Goal: Transaction & Acquisition: Purchase product/service

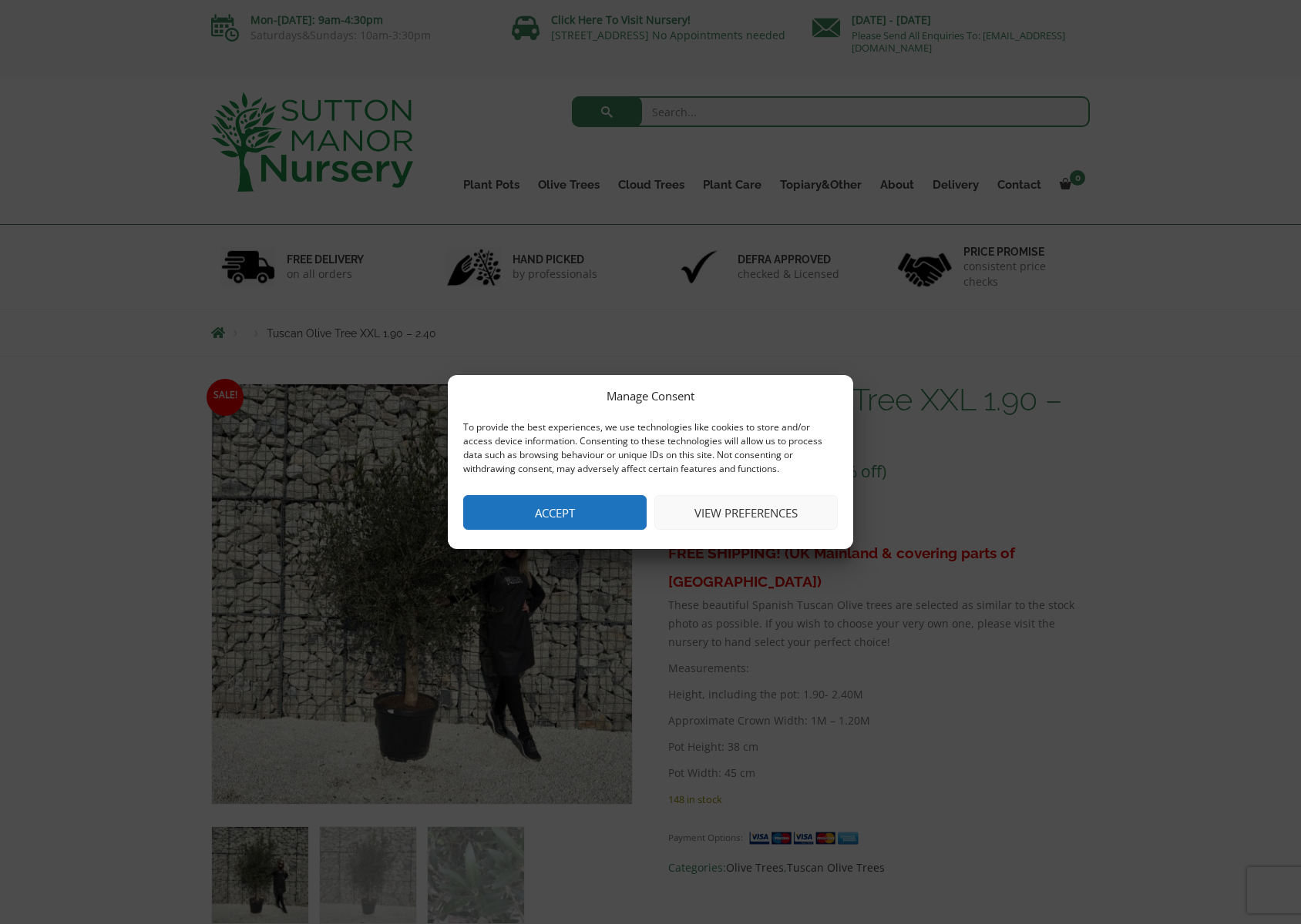
click at [557, 515] on button "Accept" at bounding box center [554, 512] width 184 height 35
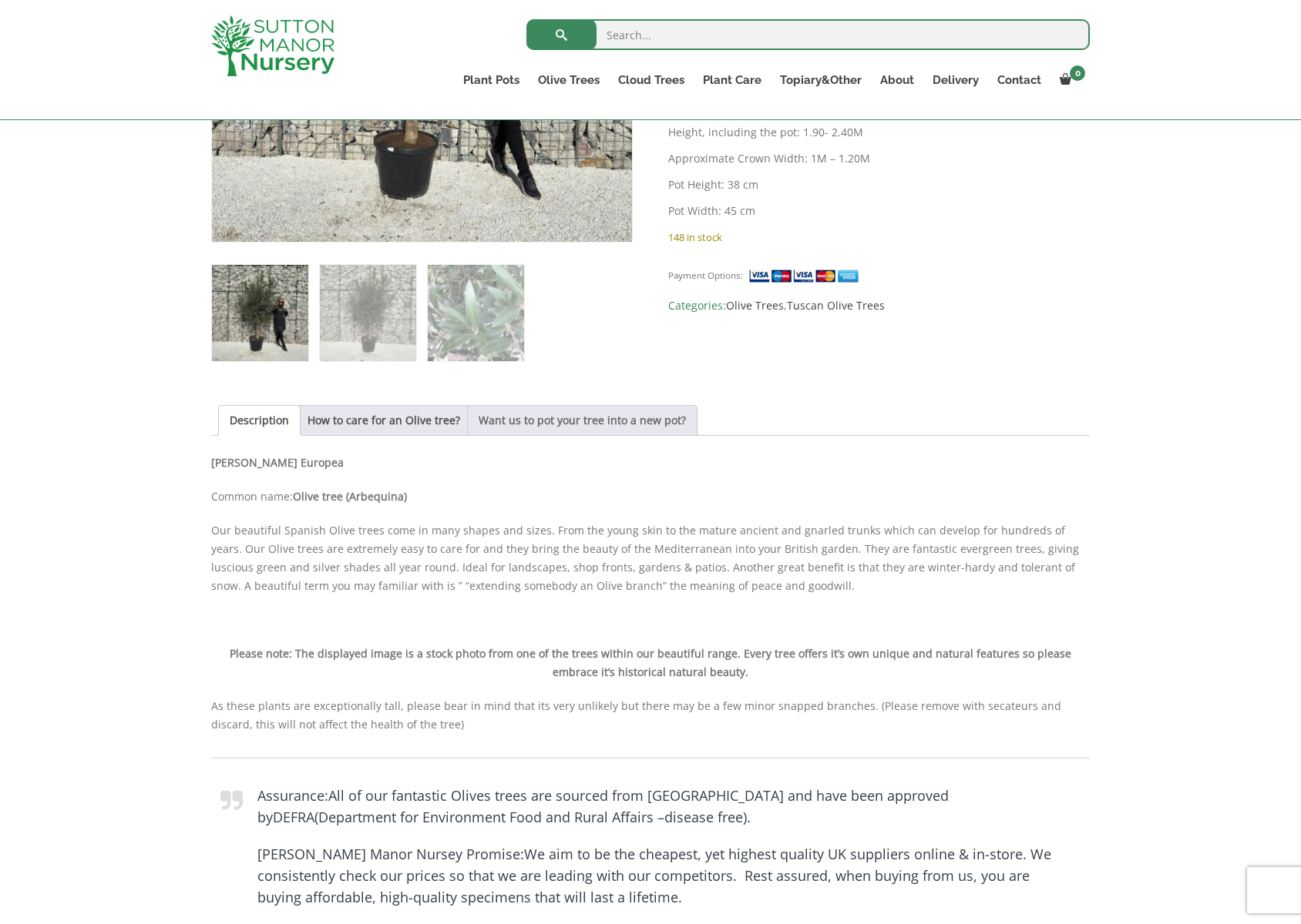
scroll to position [537, 0]
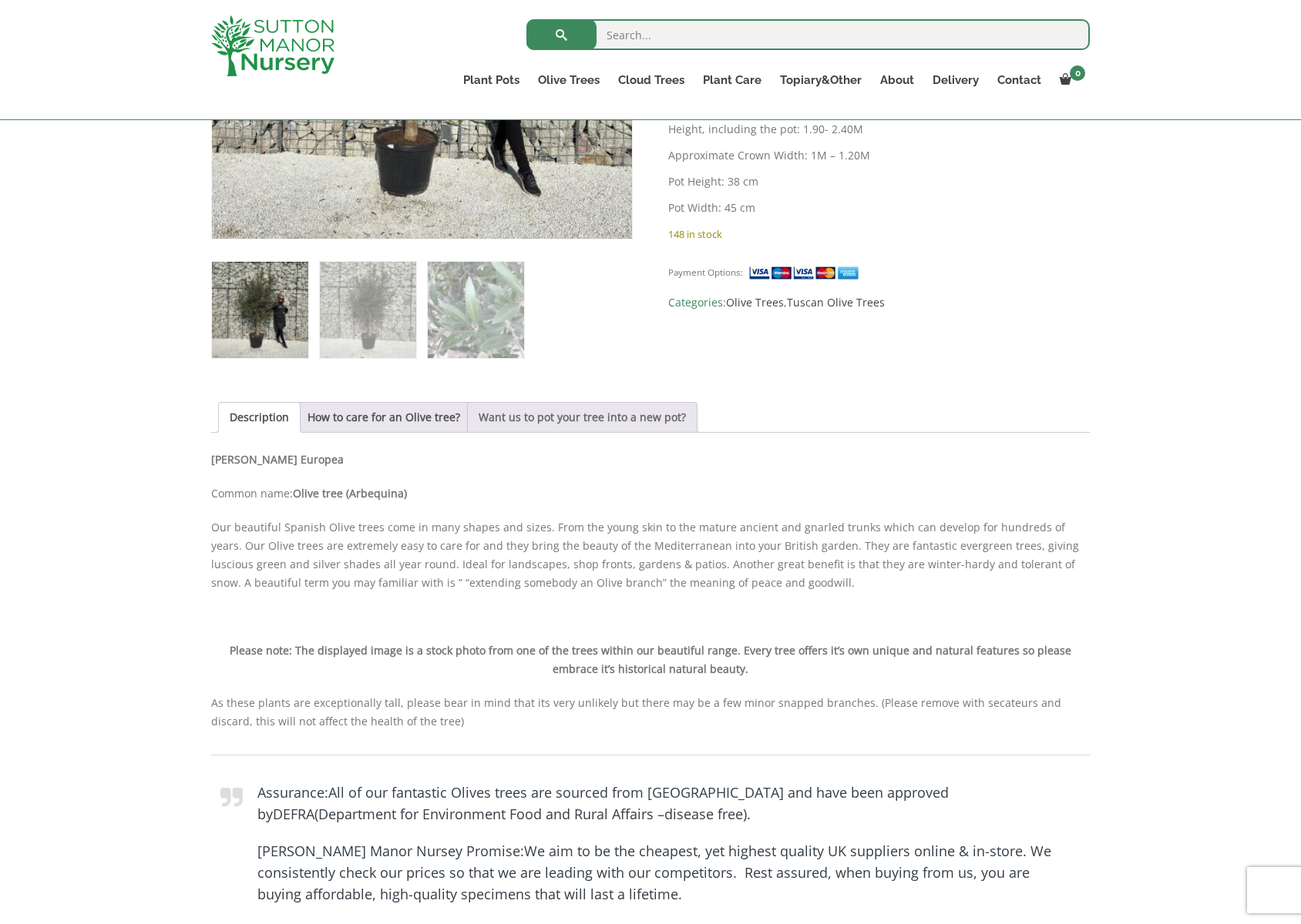
click at [595, 415] on link "Want us to pot your tree into a new pot?" at bounding box center [582, 417] width 207 height 29
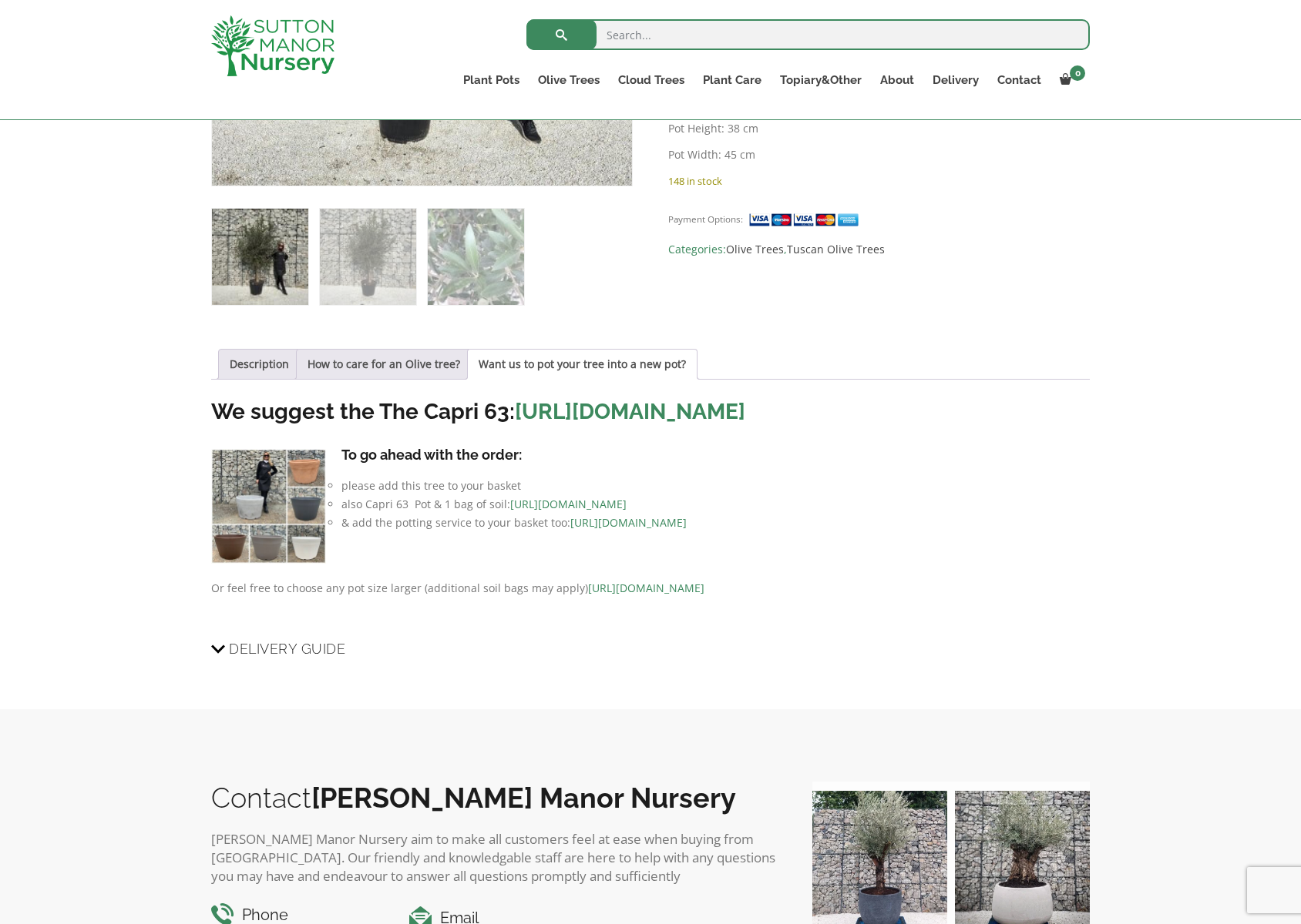
scroll to position [593, 0]
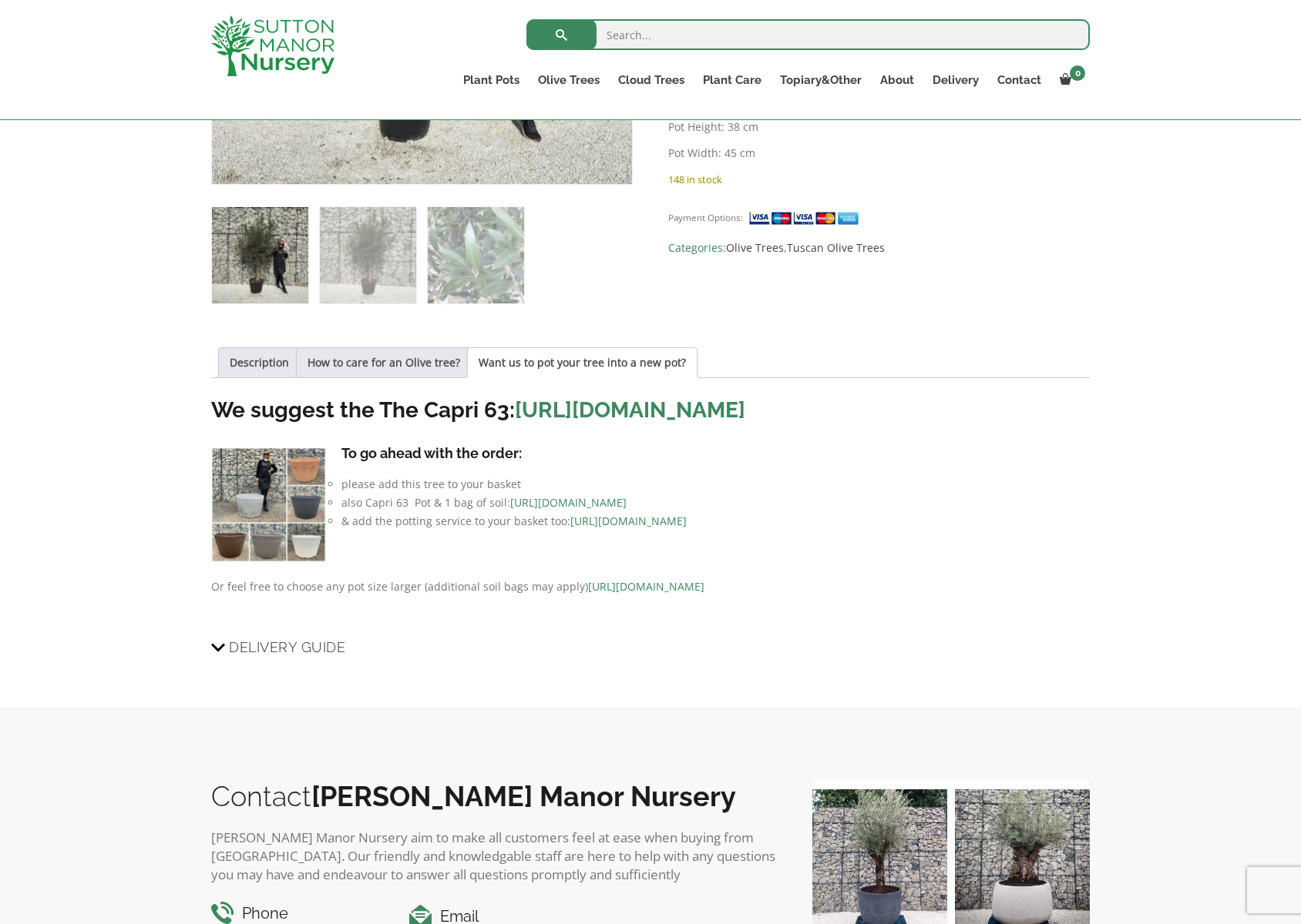
click at [627, 510] on link "[URL][DOMAIN_NAME]" at bounding box center [569, 503] width 116 height 15
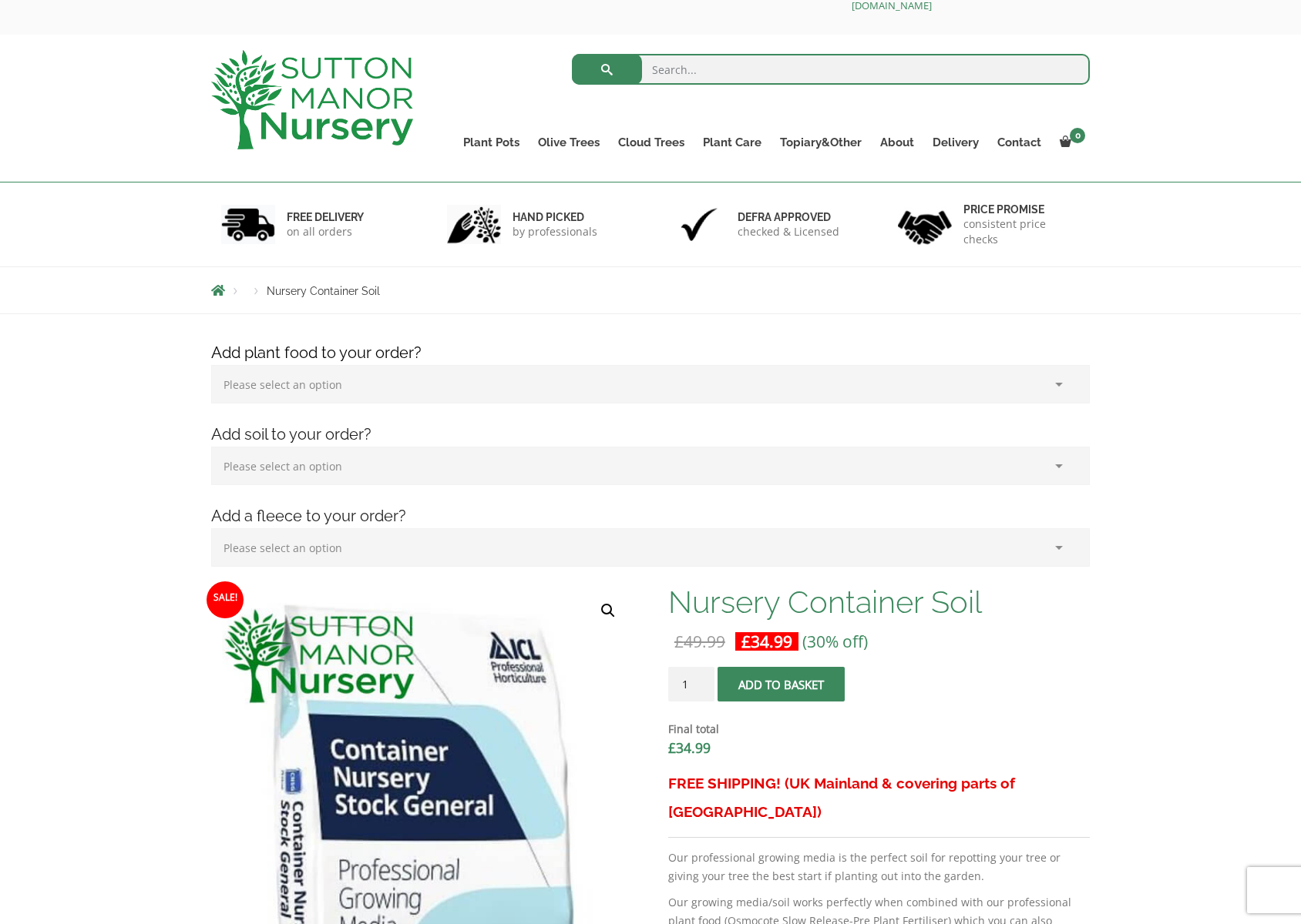
scroll to position [252, 0]
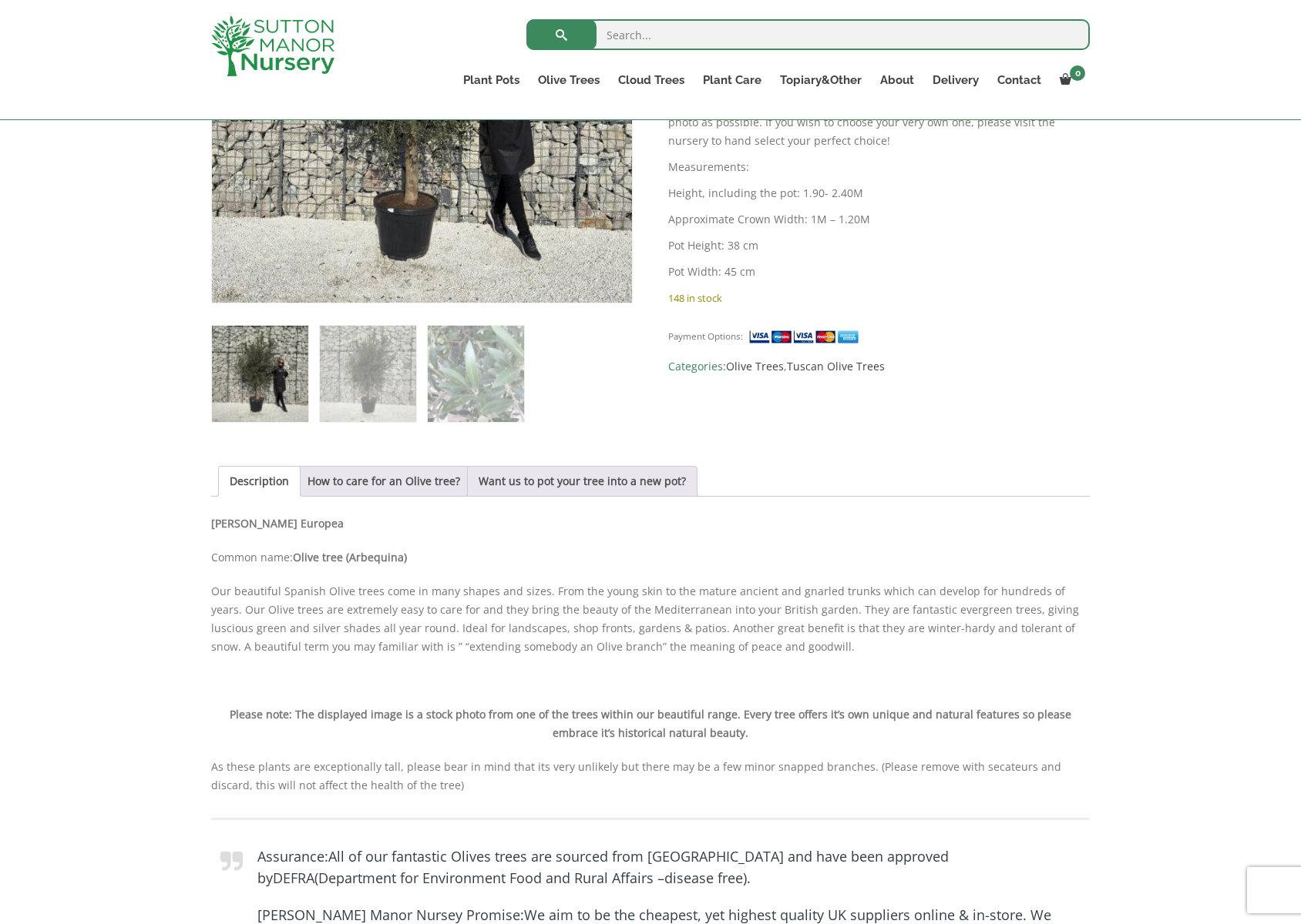
scroll to position [476, 0]
click at [383, 489] on link "How to care for an Olive tree?" at bounding box center [383, 479] width 153 height 29
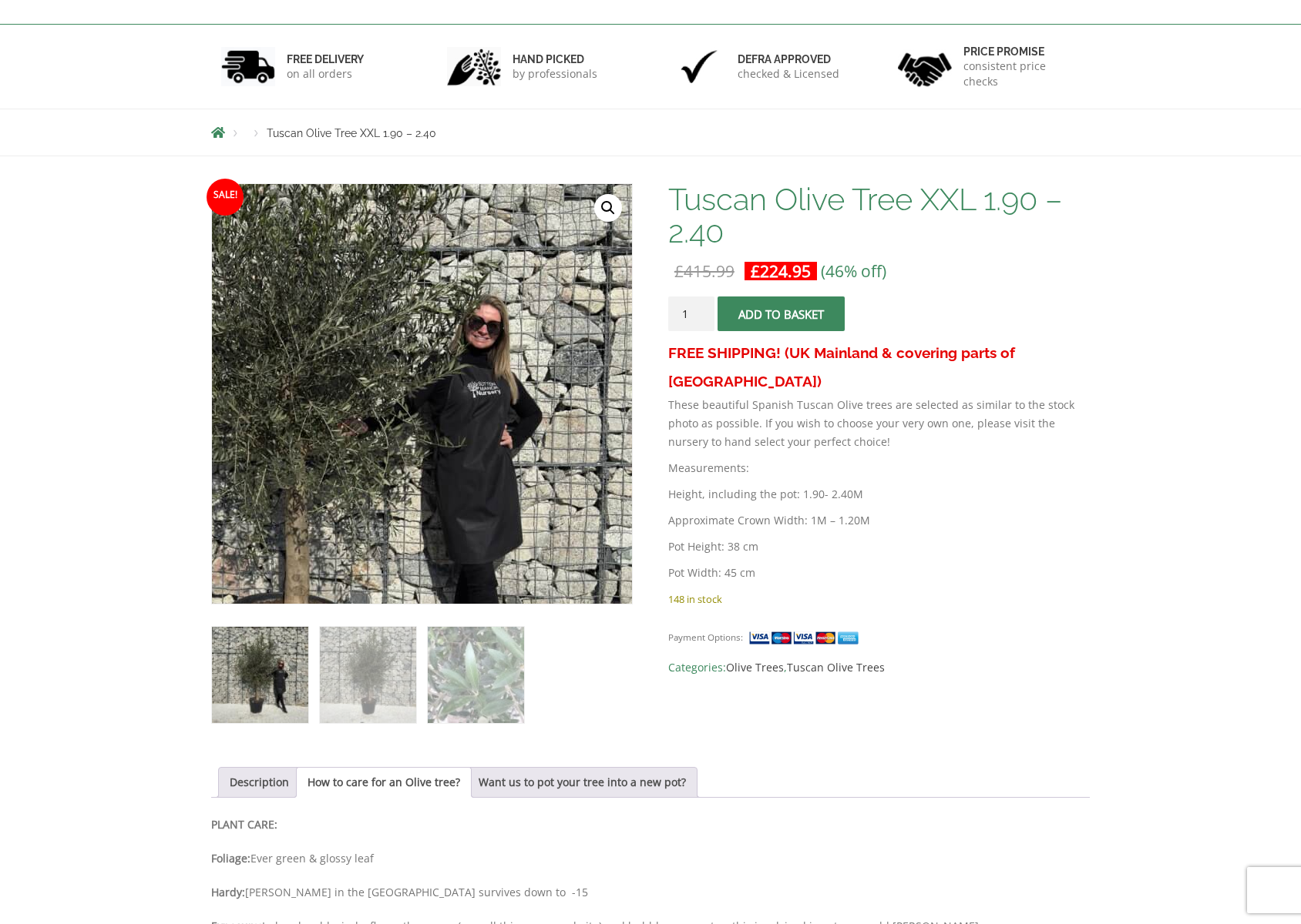
scroll to position [463, 0]
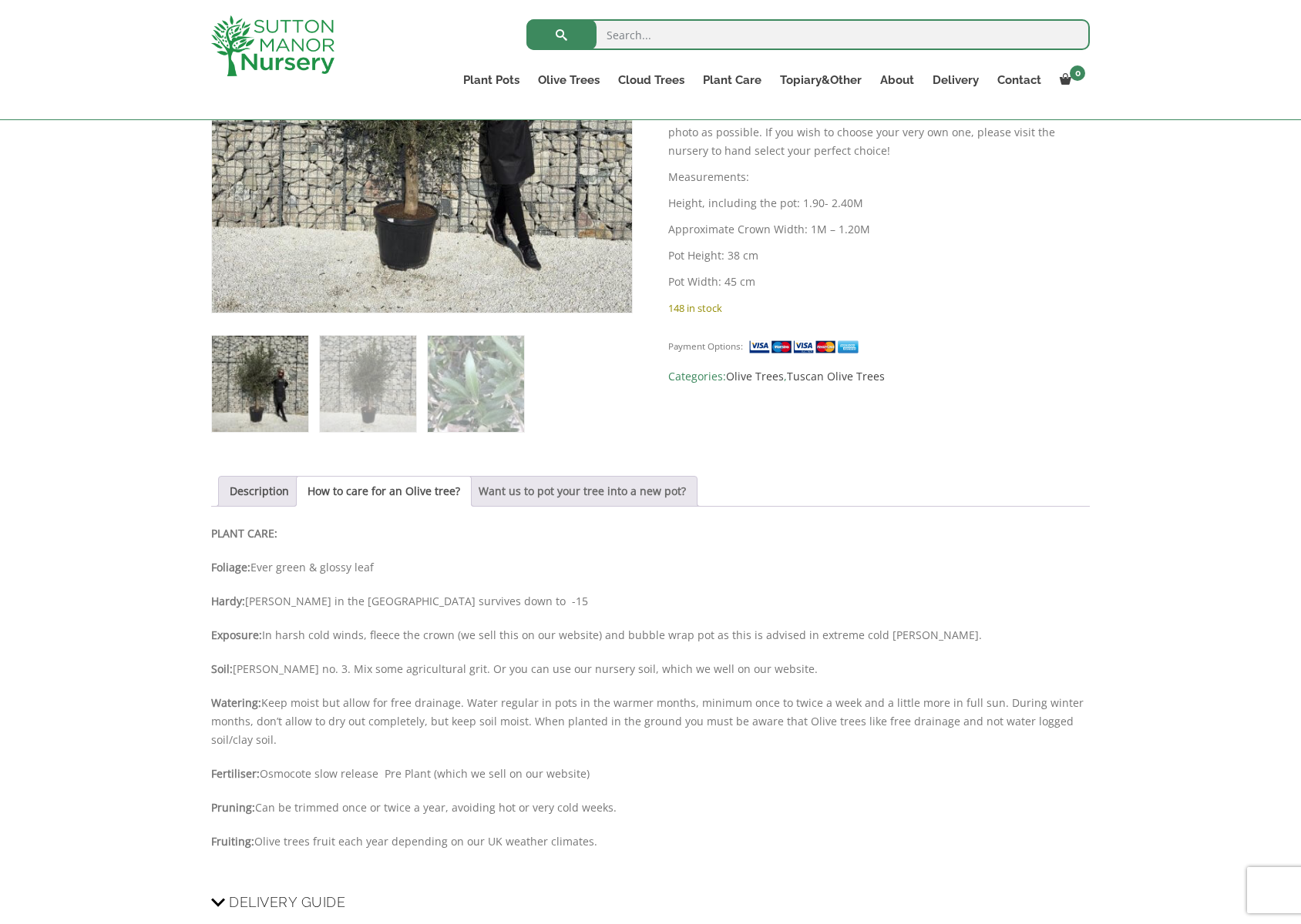
click at [551, 490] on link "Want us to pot your tree into a new pot?" at bounding box center [582, 491] width 207 height 29
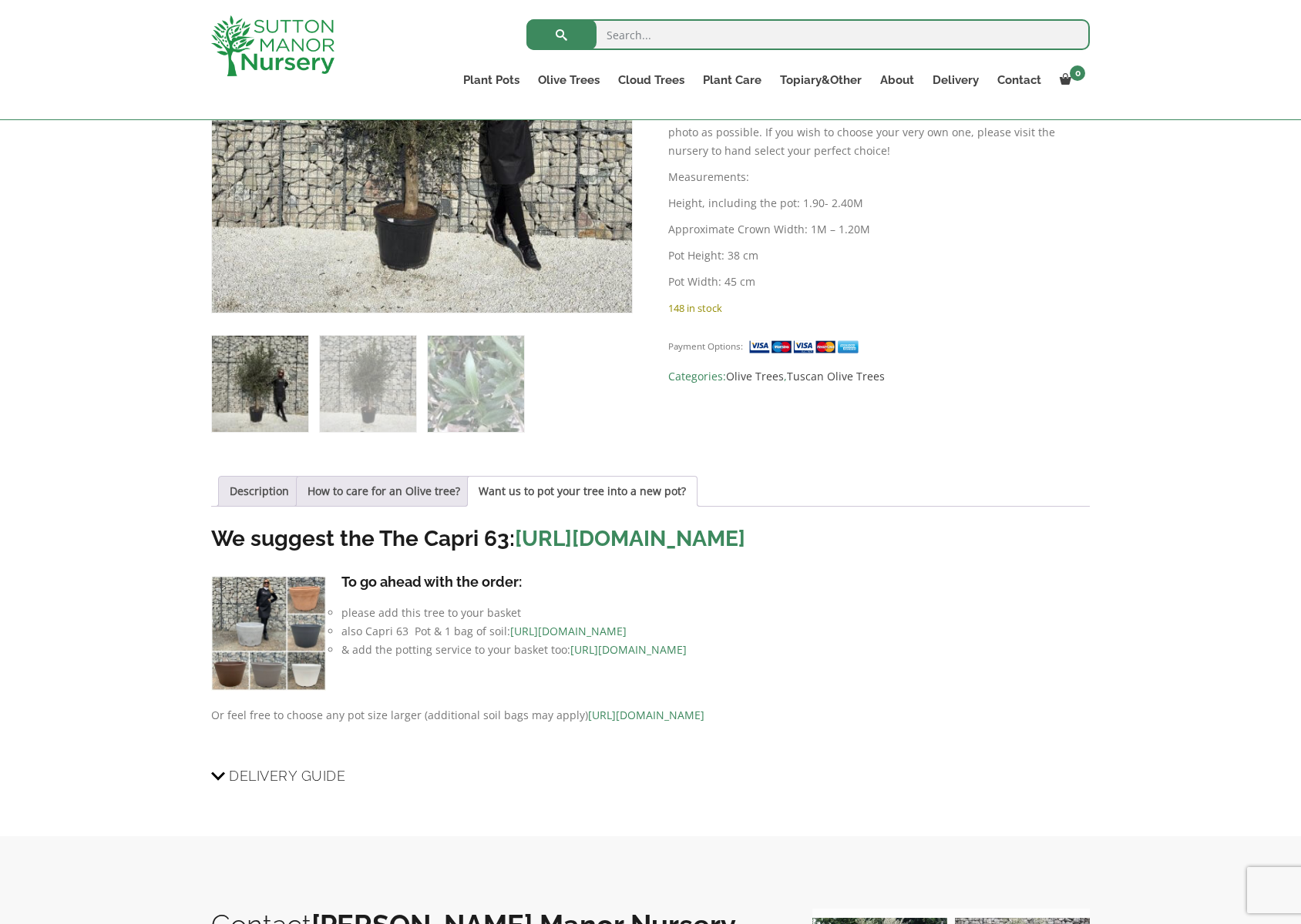
click at [303, 623] on img at bounding box center [268, 633] width 115 height 115
click at [308, 667] on img at bounding box center [268, 633] width 115 height 115
click at [248, 645] on img at bounding box center [268, 633] width 115 height 115
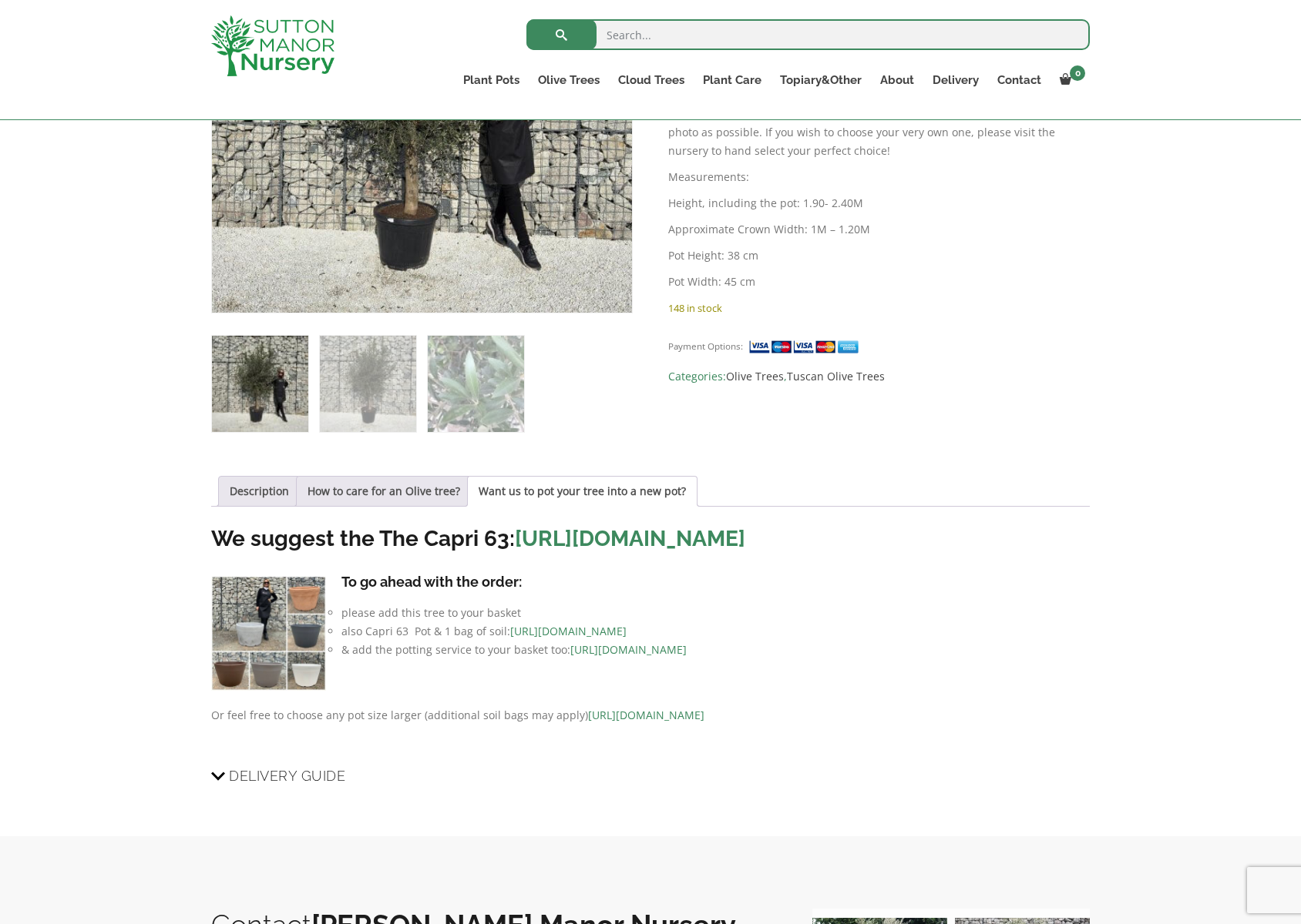
click at [248, 645] on img at bounding box center [268, 633] width 115 height 115
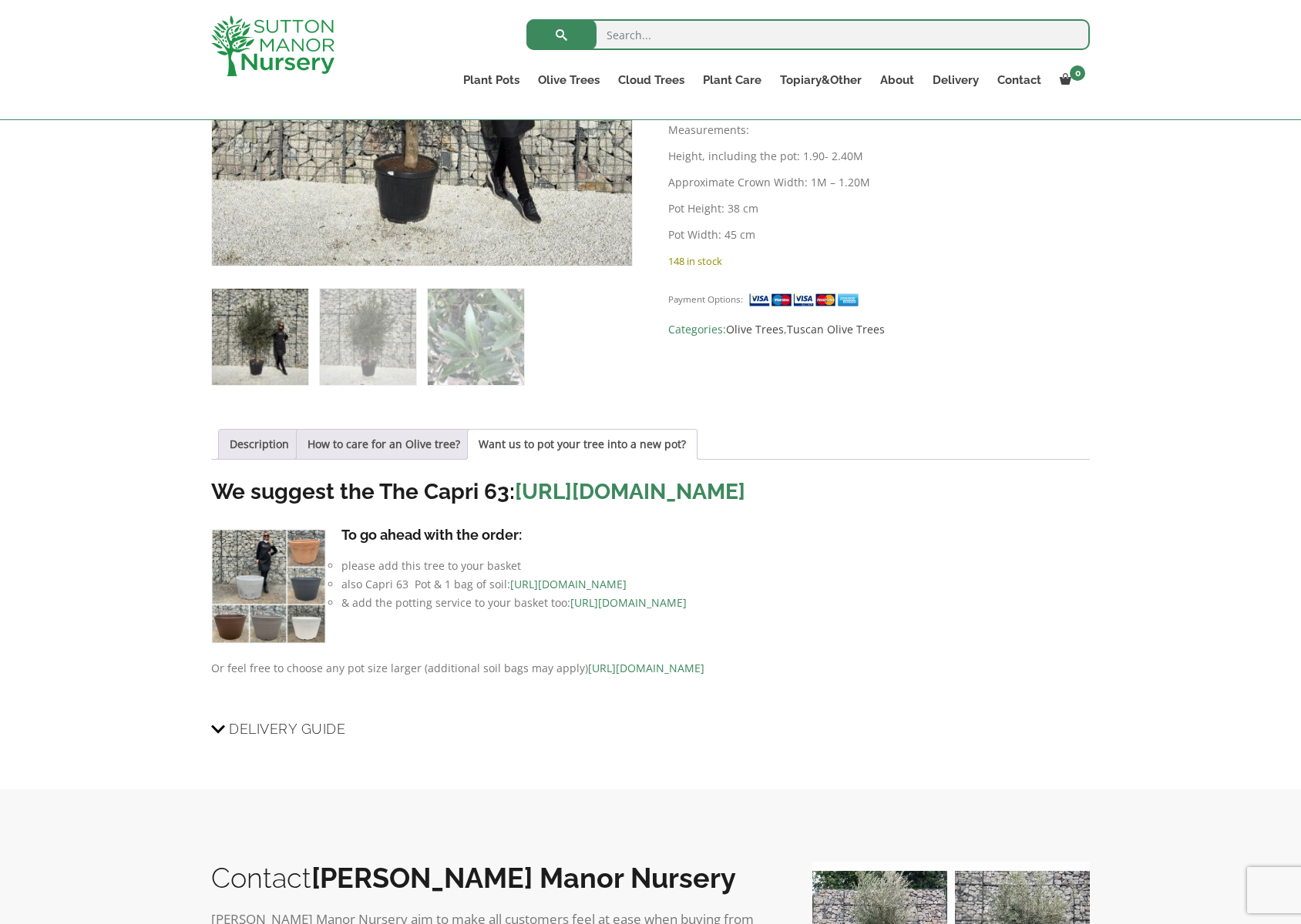
scroll to position [551, 0]
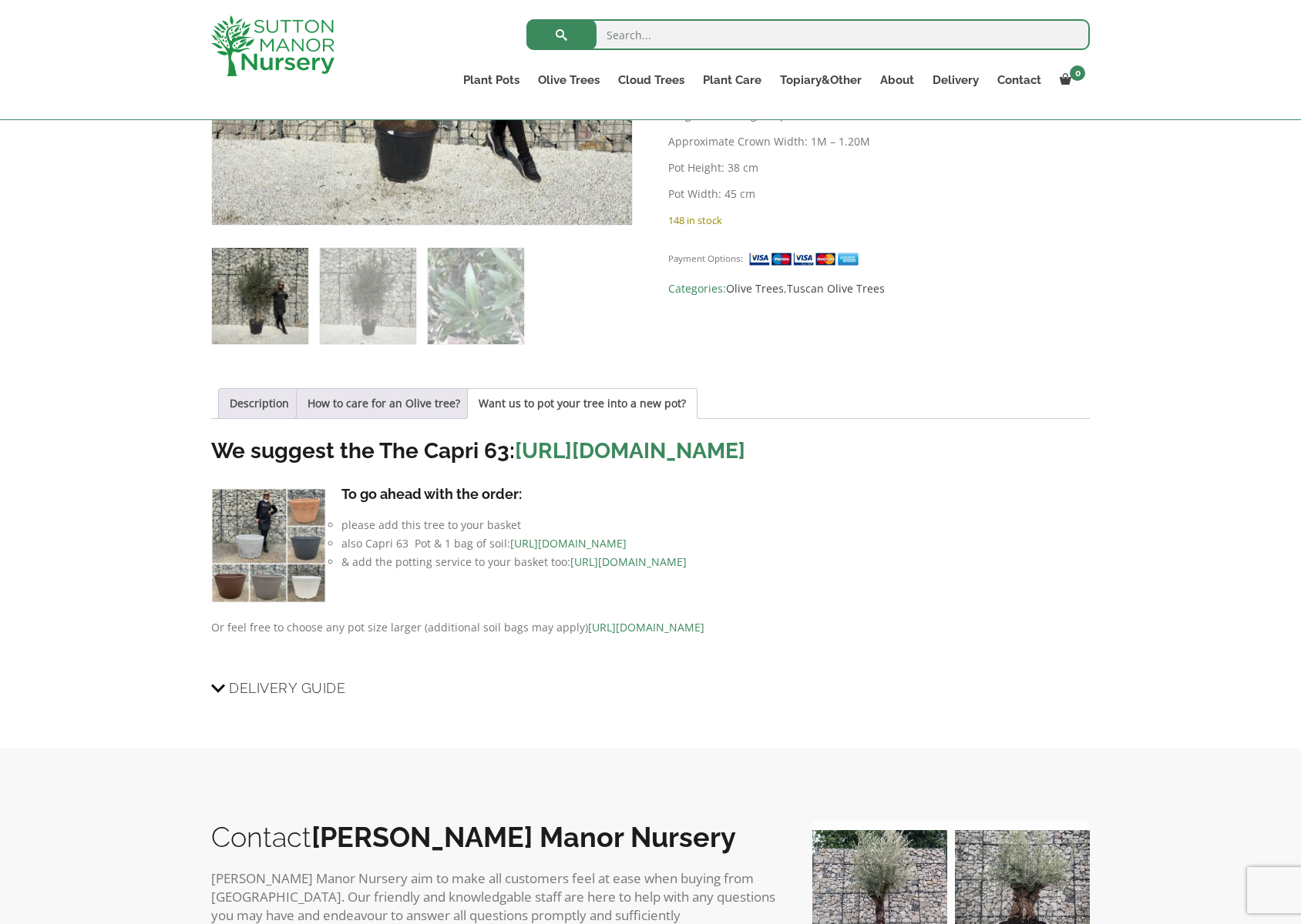
click at [704, 635] on link "https://www.suttonmanornursery.co.uk/garden-pots/" at bounding box center [646, 627] width 116 height 15
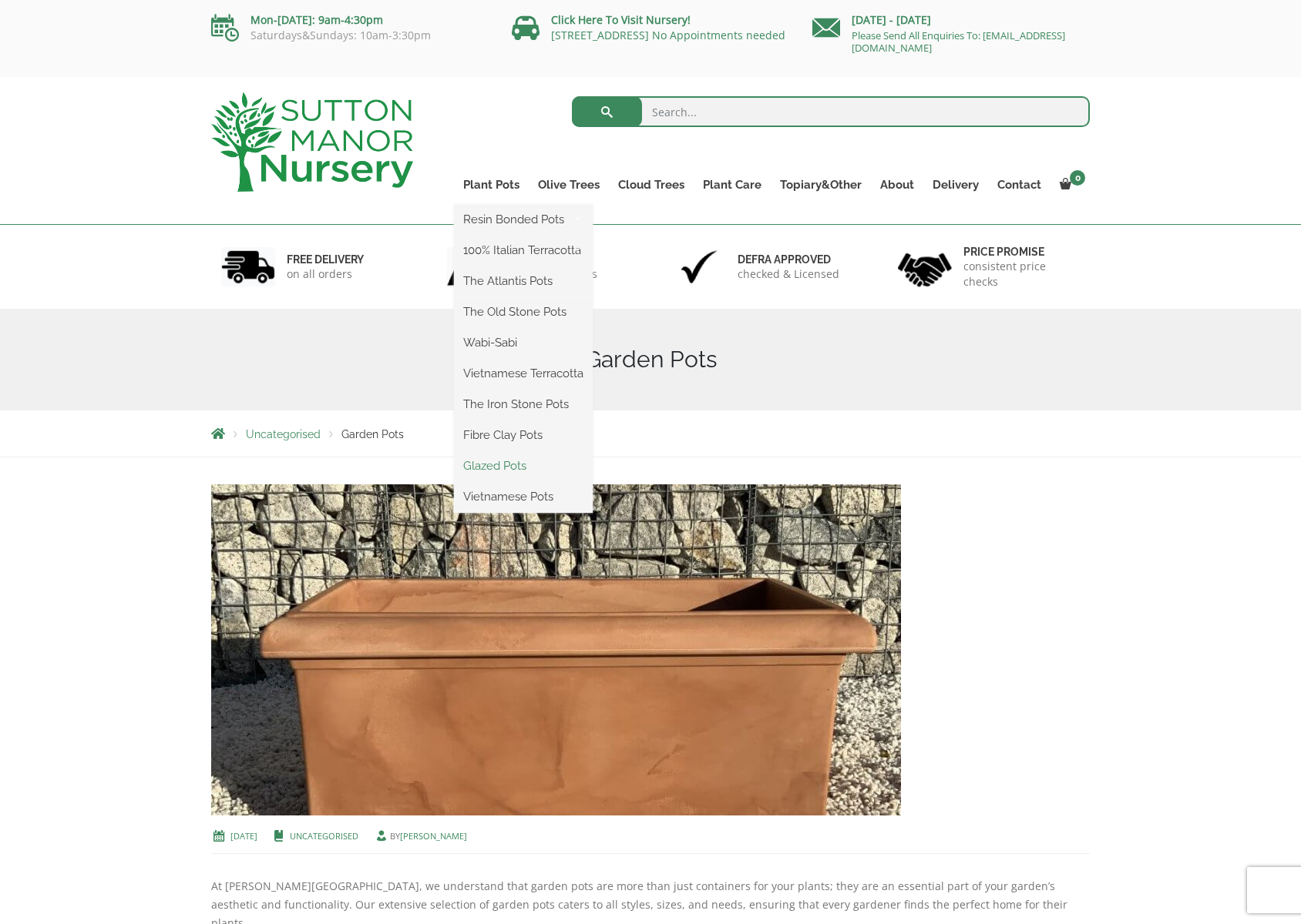
click at [510, 471] on link "Glazed Pots" at bounding box center [524, 465] width 139 height 23
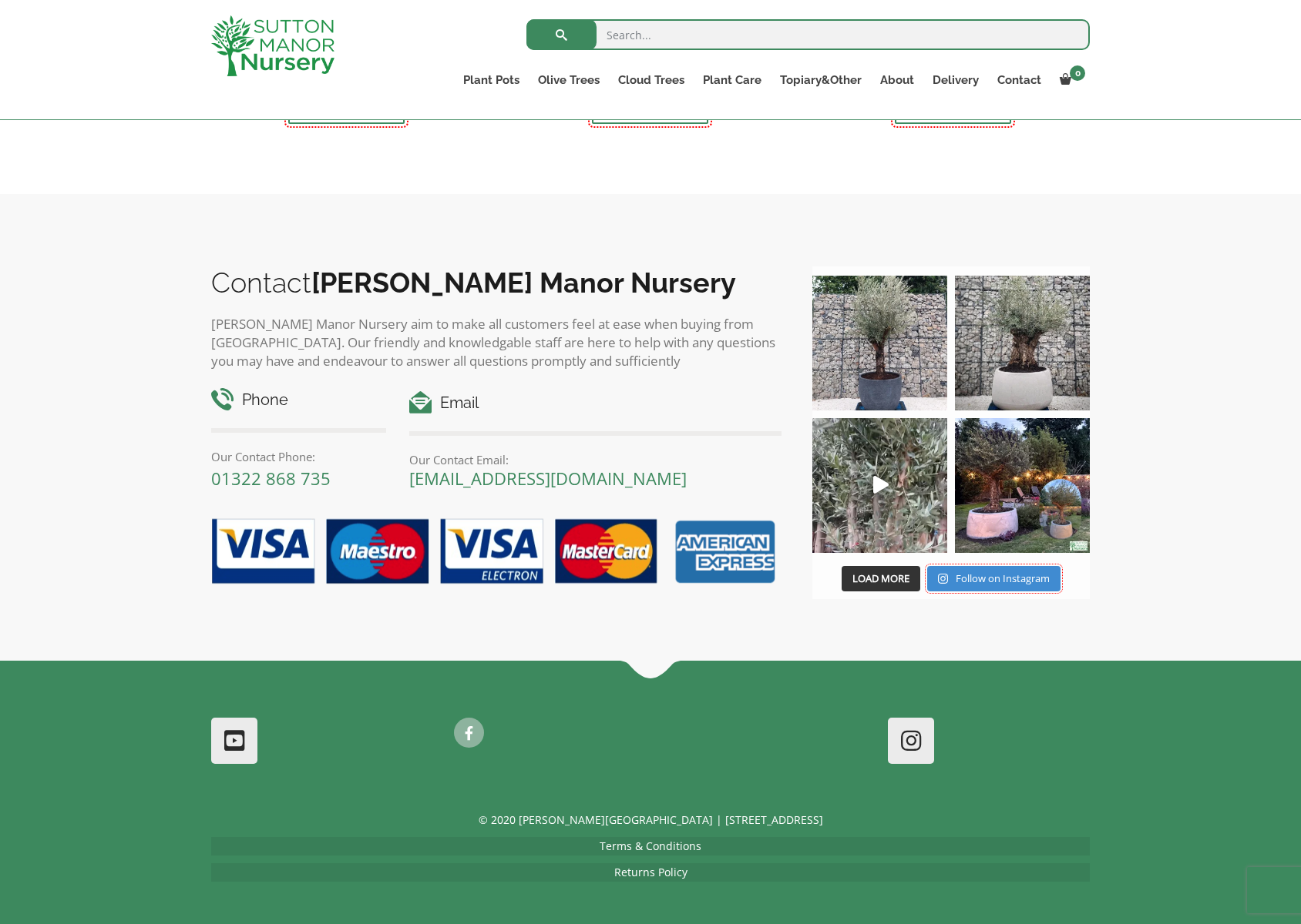
scroll to position [1966, 0]
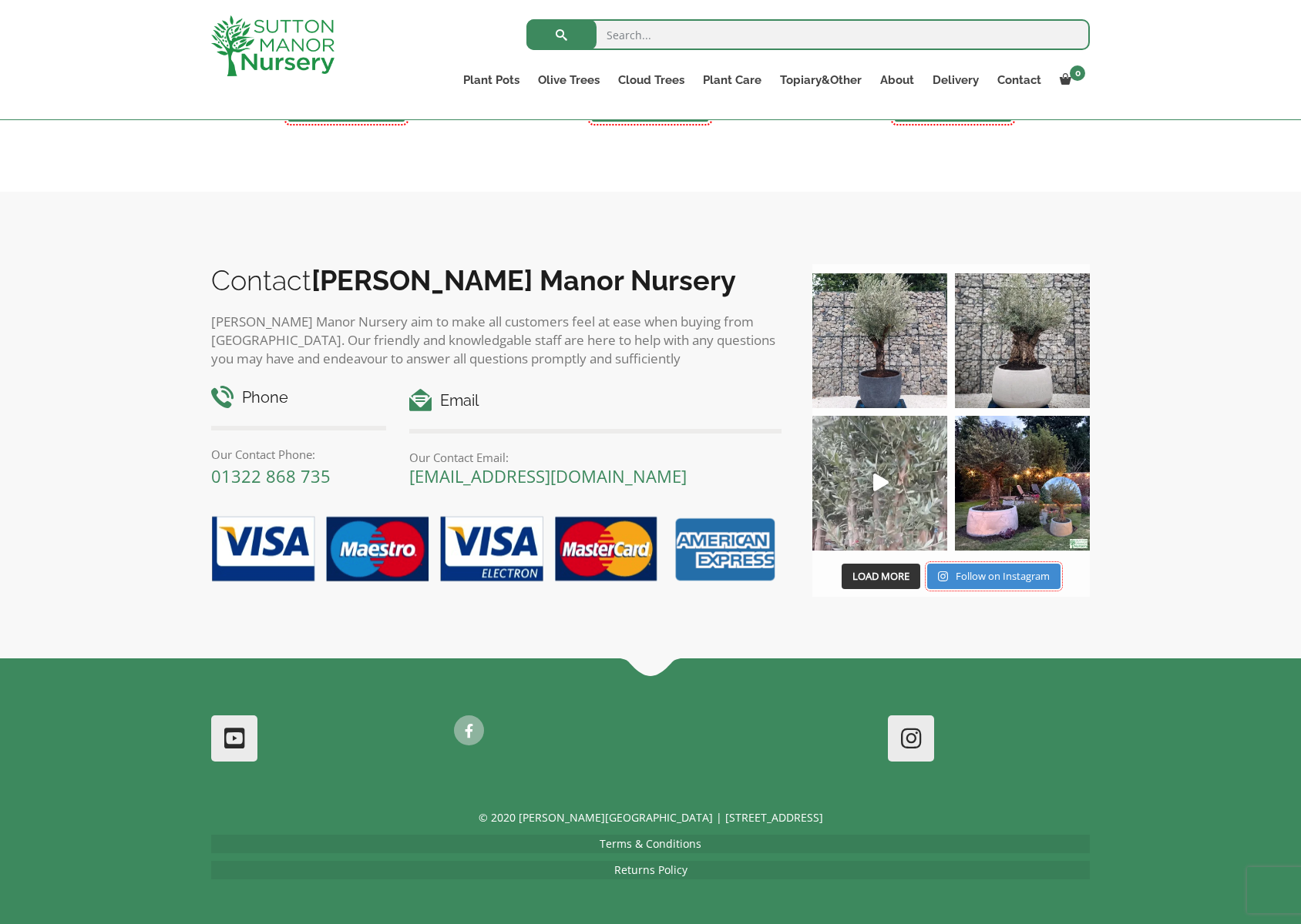
click at [907, 519] on img at bounding box center [880, 483] width 135 height 135
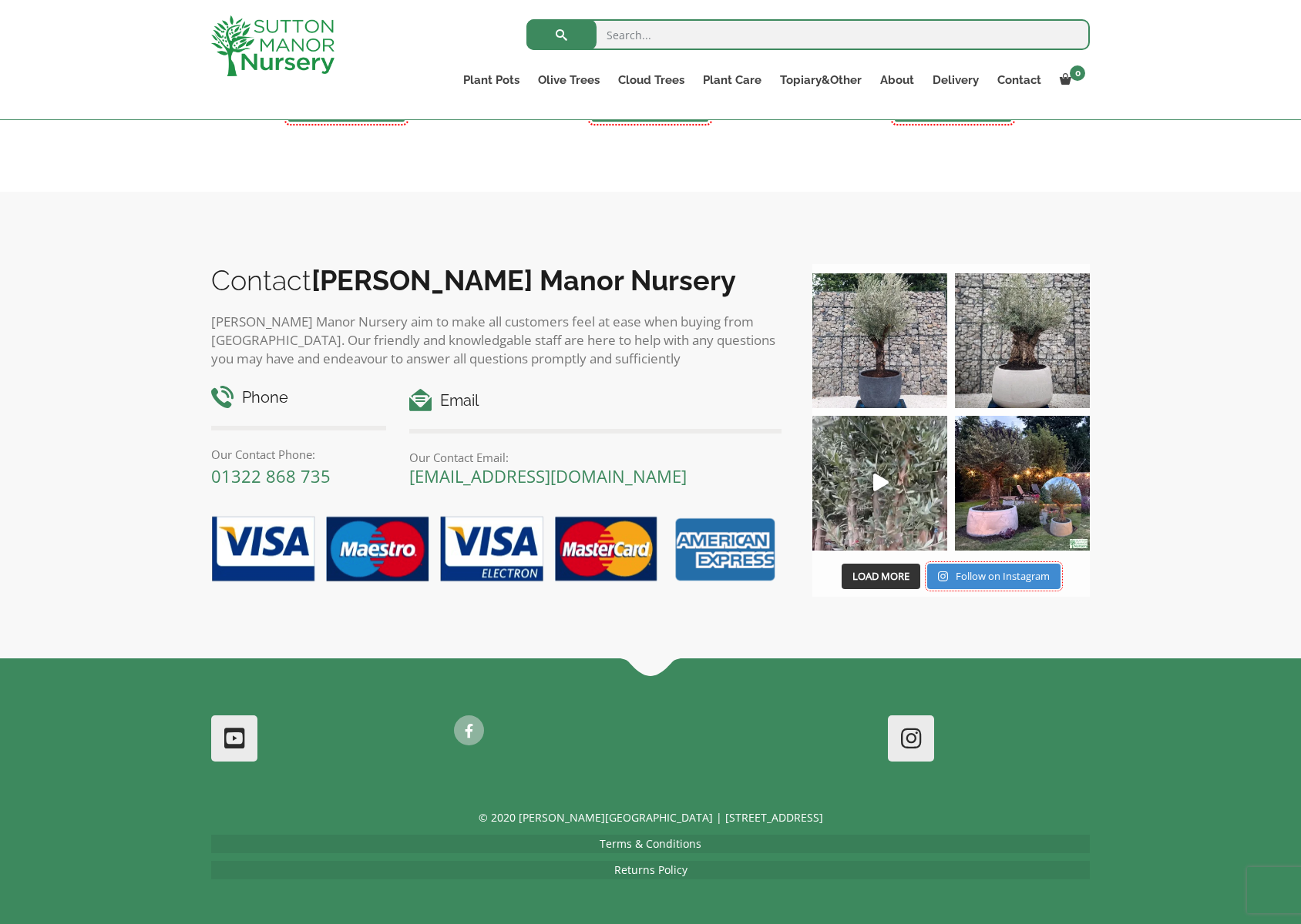
click at [736, 37] on input "search" at bounding box center [807, 35] width 563 height 31
click at [639, 47] on input "search" at bounding box center [807, 35] width 563 height 31
type input "fibre clay pot"
click at [526, 20] on button "submit" at bounding box center [561, 35] width 70 height 31
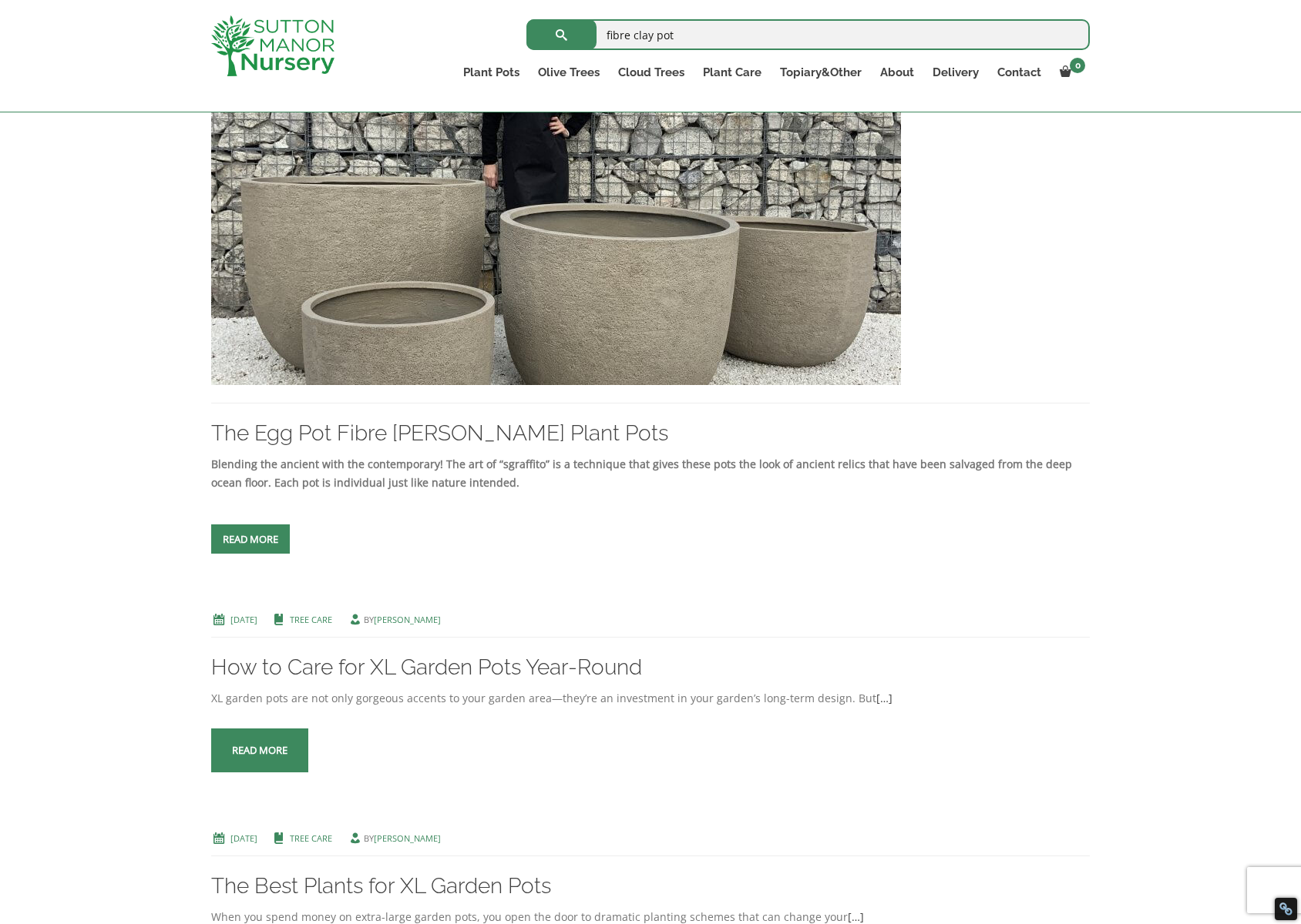
scroll to position [1507, 0]
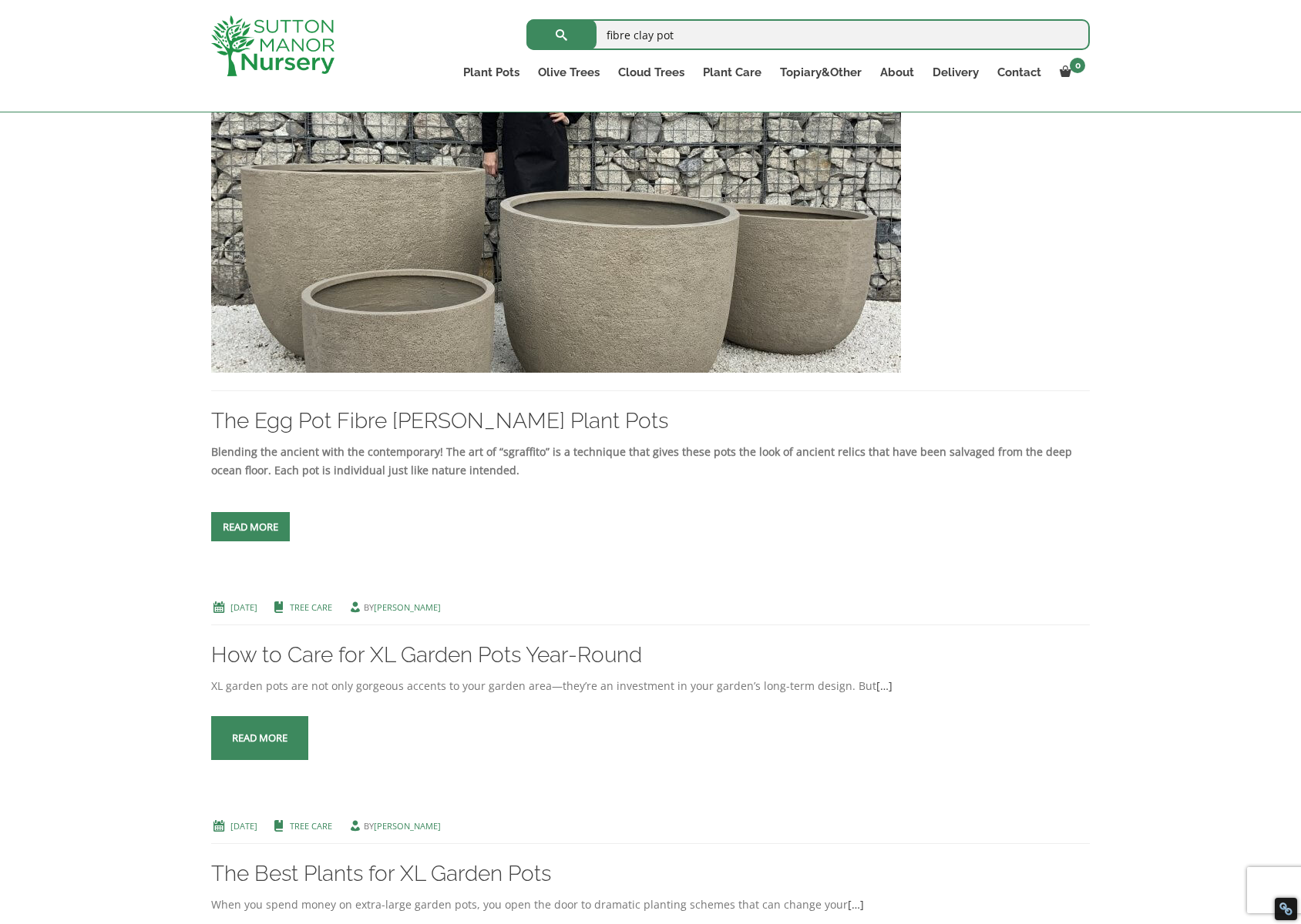
click at [250, 527] on span at bounding box center [250, 527] width 0 height 0
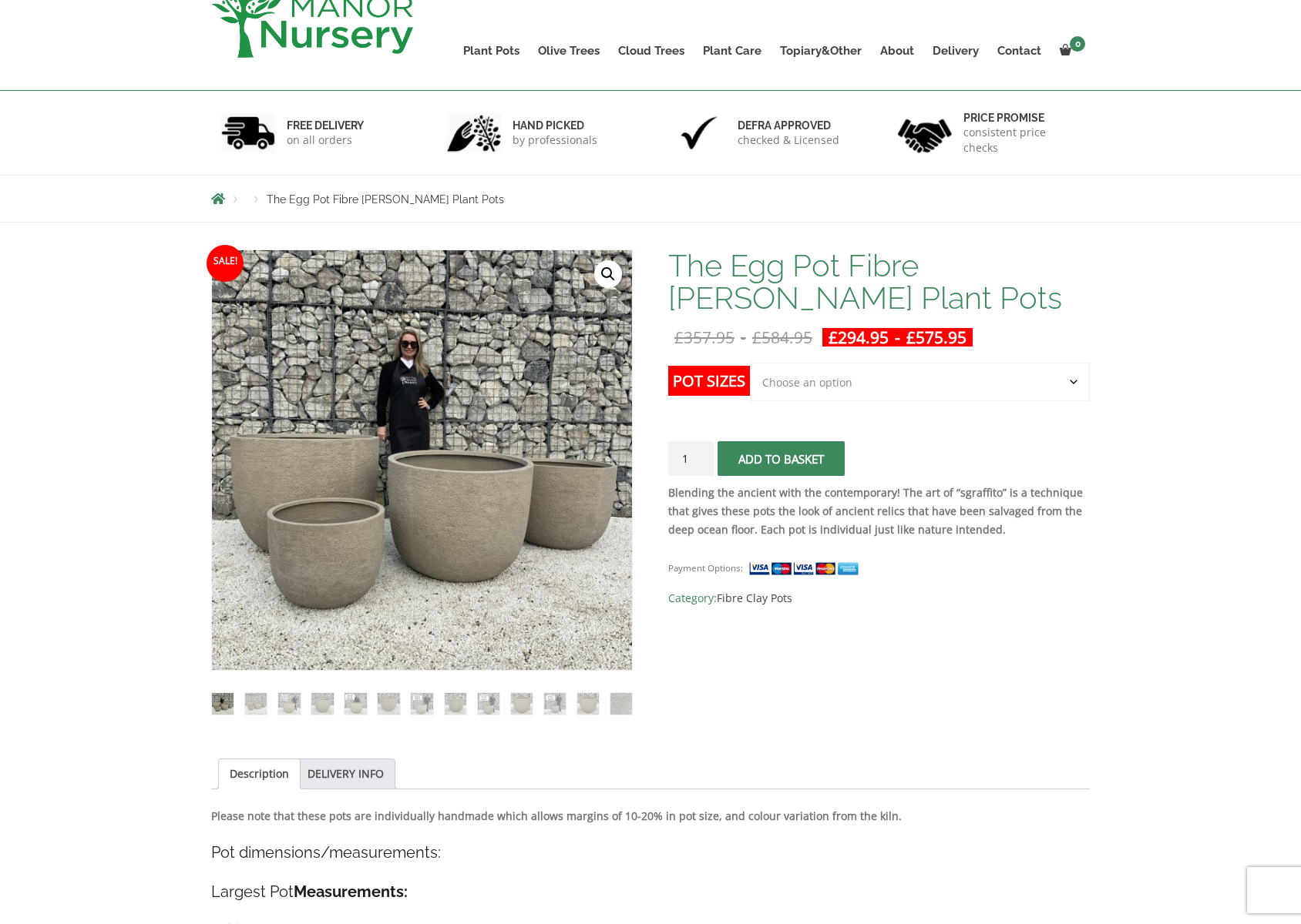
scroll to position [311, 0]
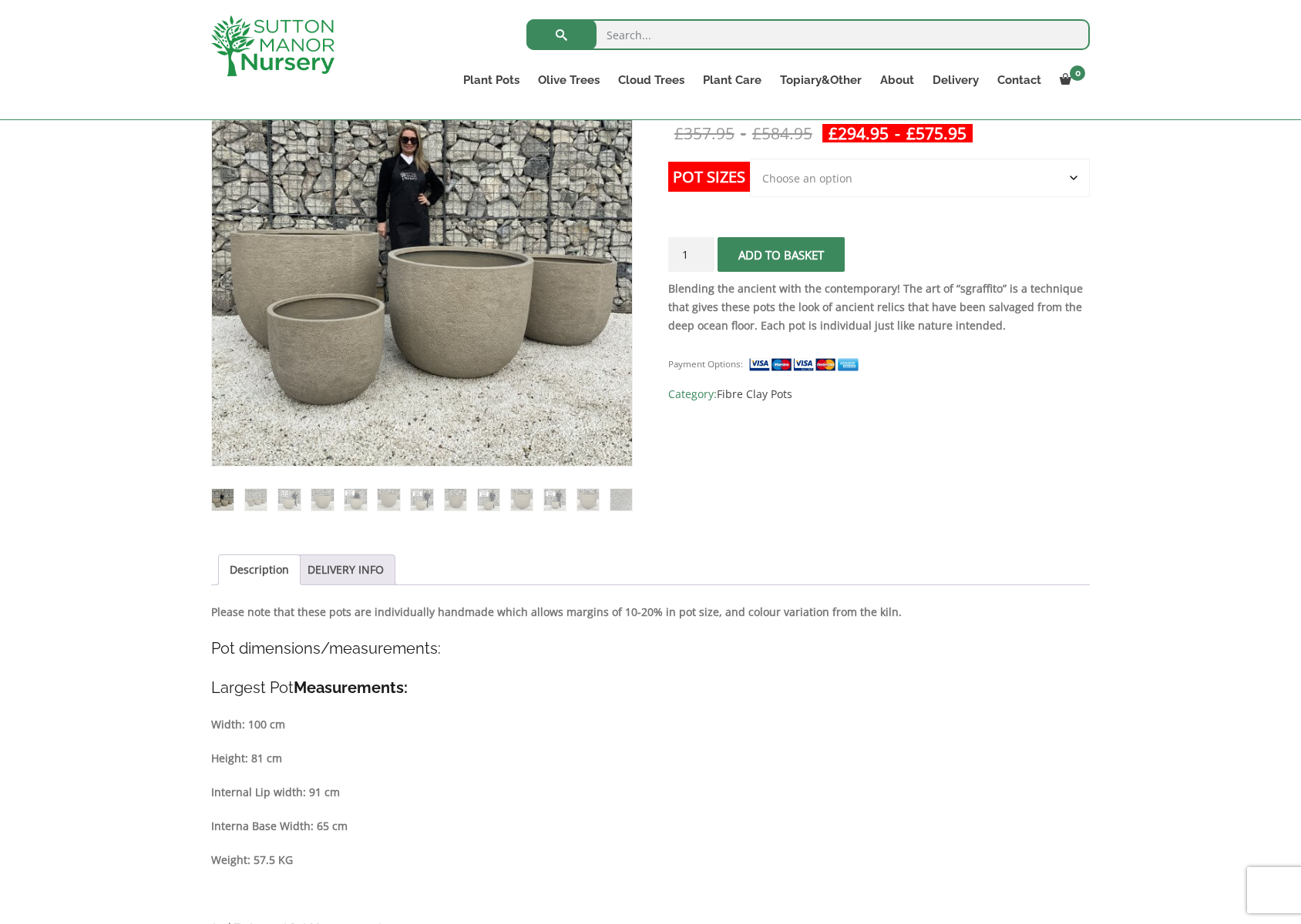
click at [910, 183] on select "Choose an option Click here to buy the 5th To Largest Pot In The Picture Click …" at bounding box center [919, 177] width 340 height 38
click at [749, 158] on select "Choose an option Click here to buy the 5th To Largest Pot In The Picture Click …" at bounding box center [919, 177] width 340 height 38
select select "Click here to buy the 5th To Largest Pot In The Picture"
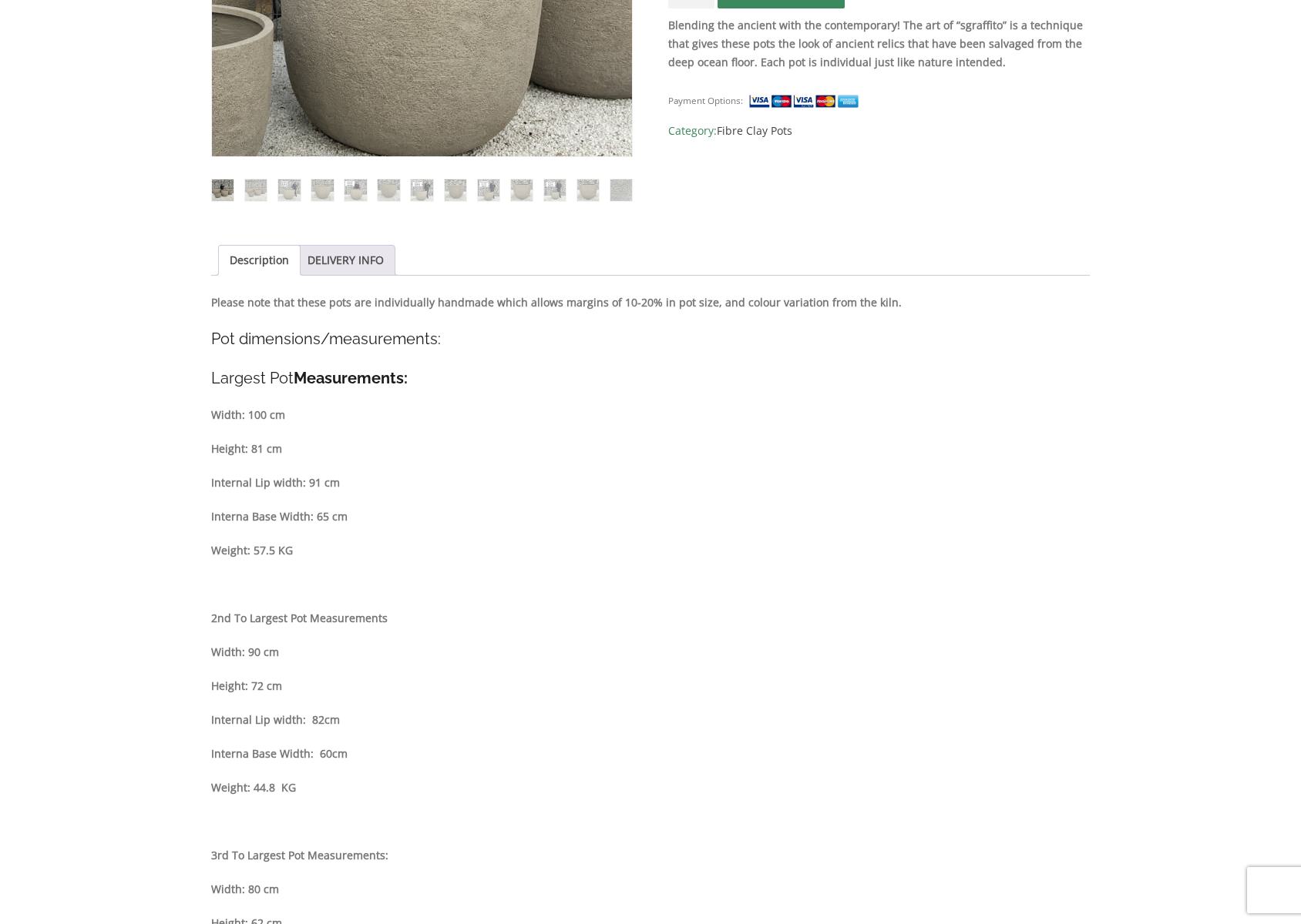
scroll to position [0, 0]
